Goal: Use online tool/utility

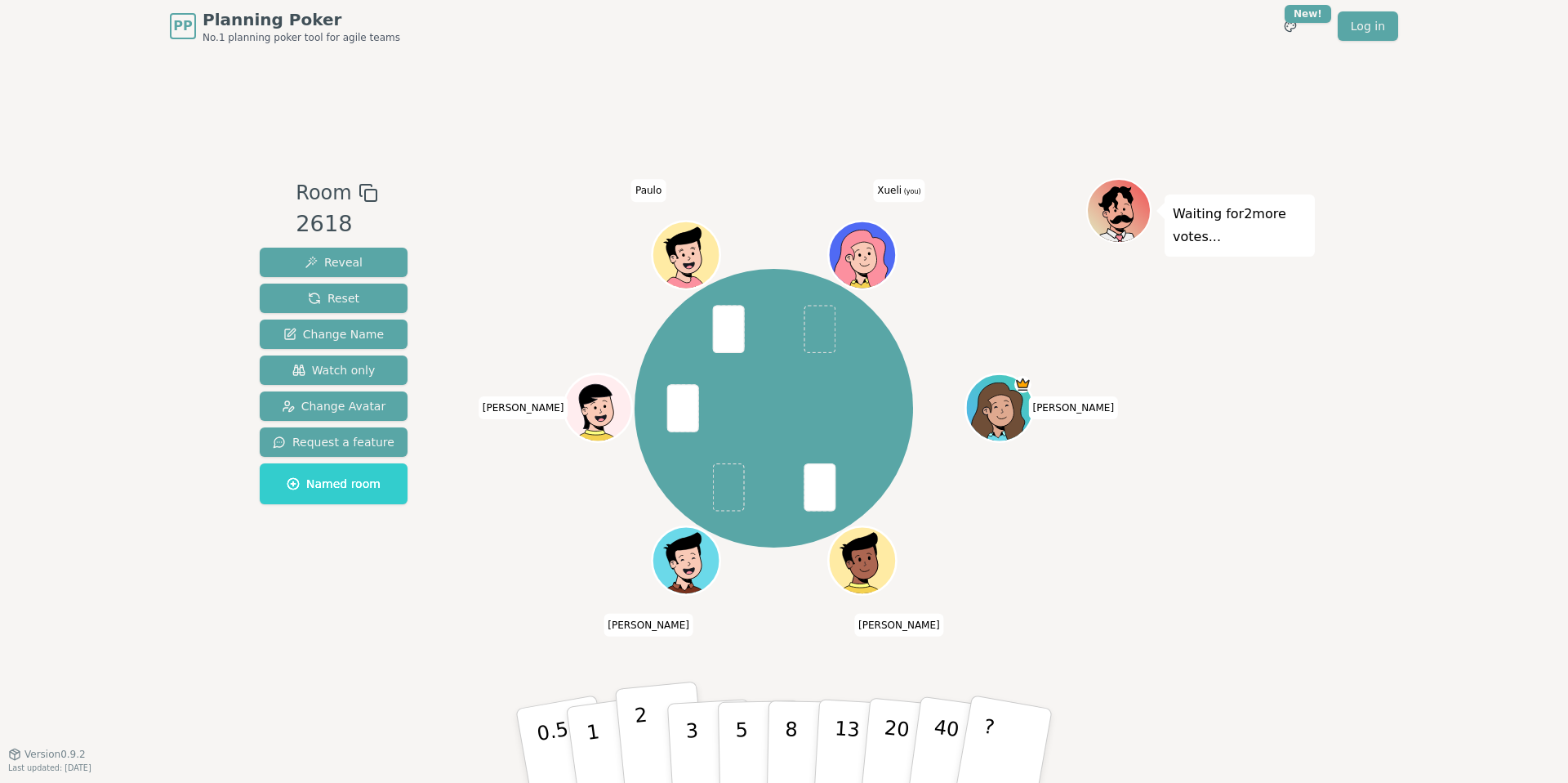
click at [649, 740] on button "2" at bounding box center [661, 746] width 93 height 130
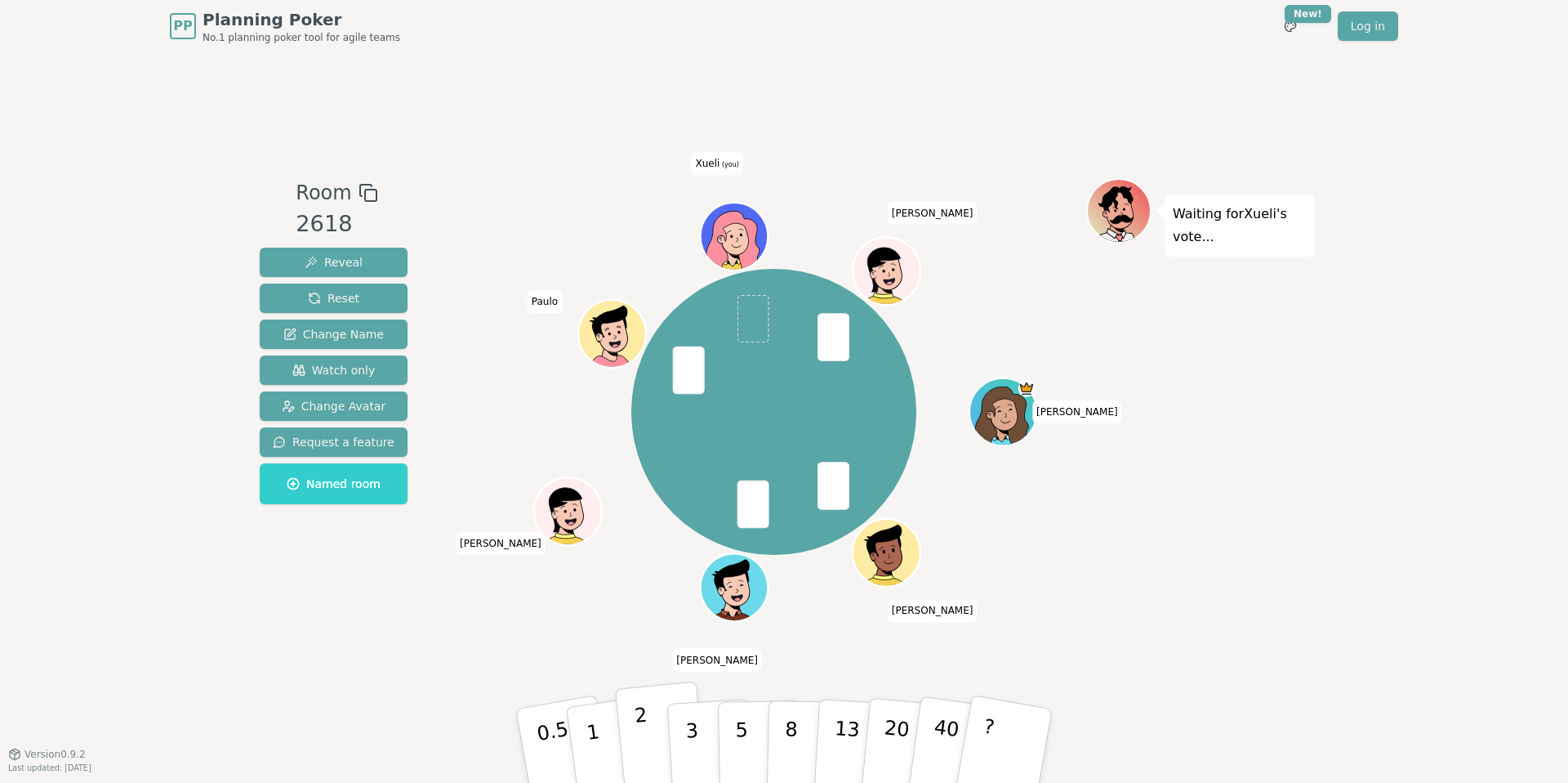
click at [637, 733] on p "2" at bounding box center [644, 748] width 21 height 89
click at [637, 733] on div "2" at bounding box center [661, 745] width 54 height 62
click at [604, 737] on button "1" at bounding box center [613, 745] width 97 height 132
click at [667, 737] on button "2" at bounding box center [661, 746] width 93 height 130
click at [601, 733] on button "1" at bounding box center [613, 745] width 97 height 132
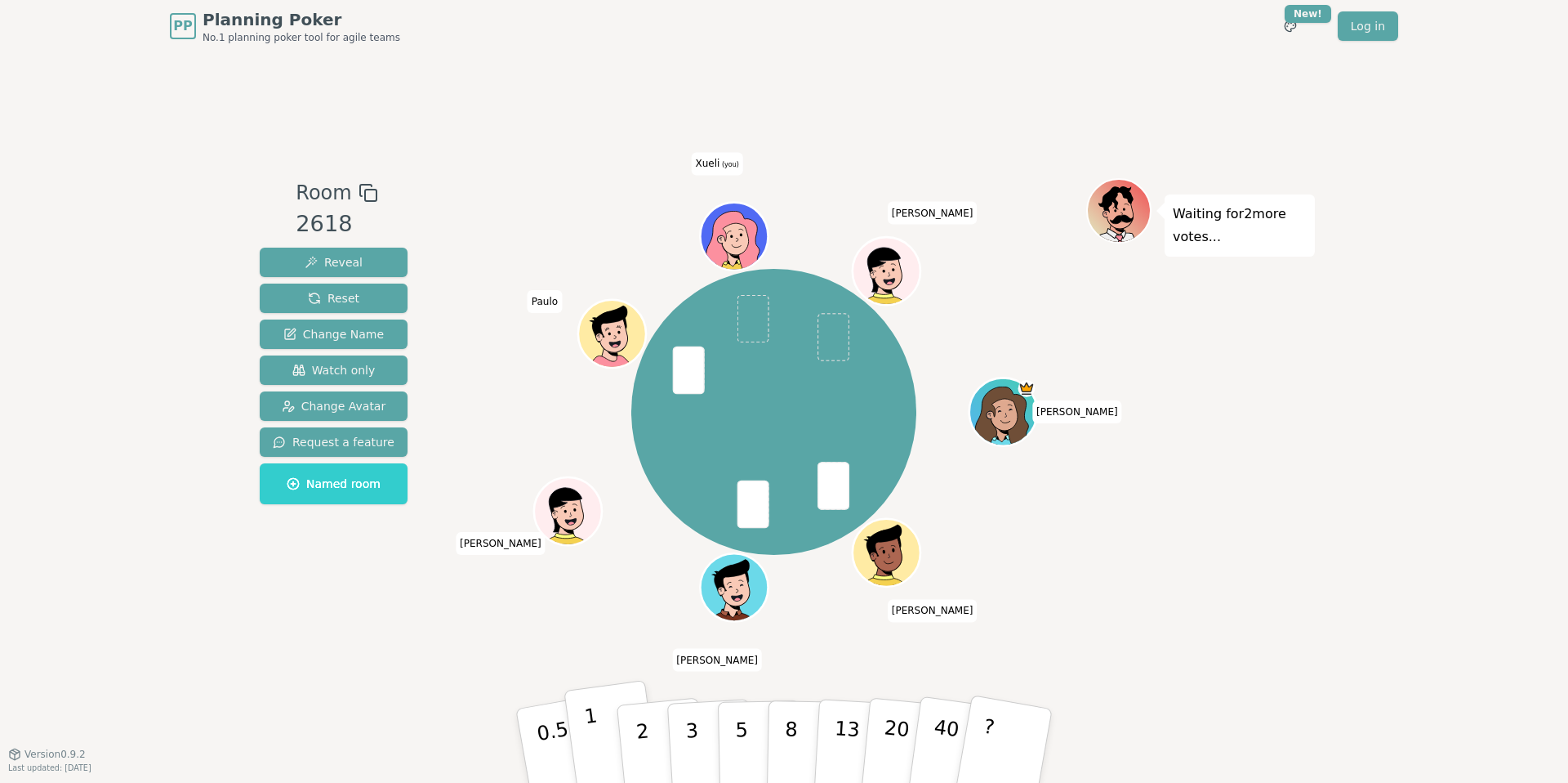
click at [601, 745] on button "1" at bounding box center [613, 745] width 97 height 132
click at [698, 743] on button "3" at bounding box center [711, 745] width 89 height 127
click at [649, 736] on button "2" at bounding box center [661, 746] width 93 height 130
click at [589, 730] on p "1" at bounding box center [595, 748] width 25 height 89
click at [601, 723] on button "1" at bounding box center [613, 745] width 97 height 132
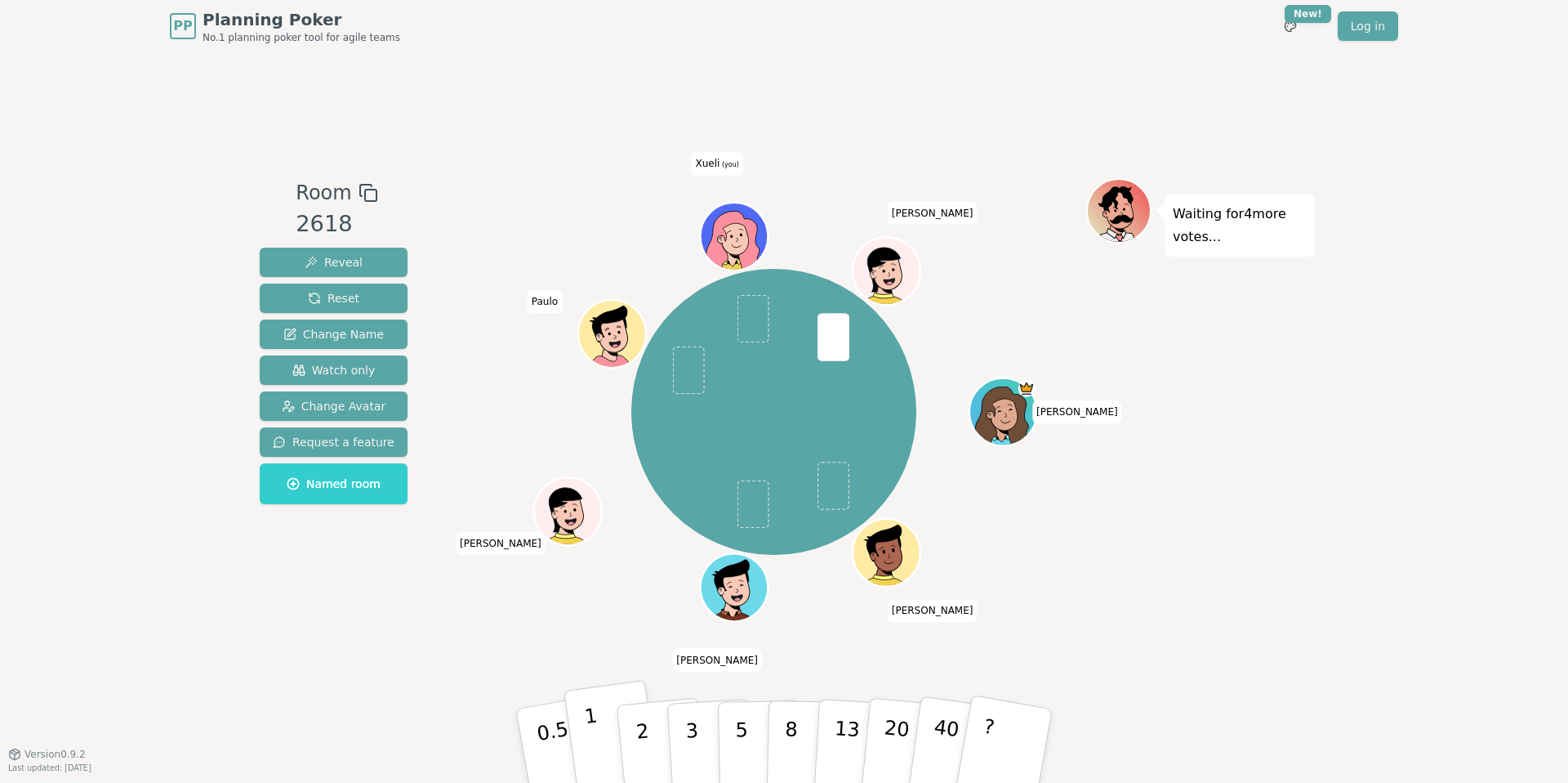
click at [584, 723] on p "1" at bounding box center [595, 748] width 25 height 89
